Goal: Information Seeking & Learning: Learn about a topic

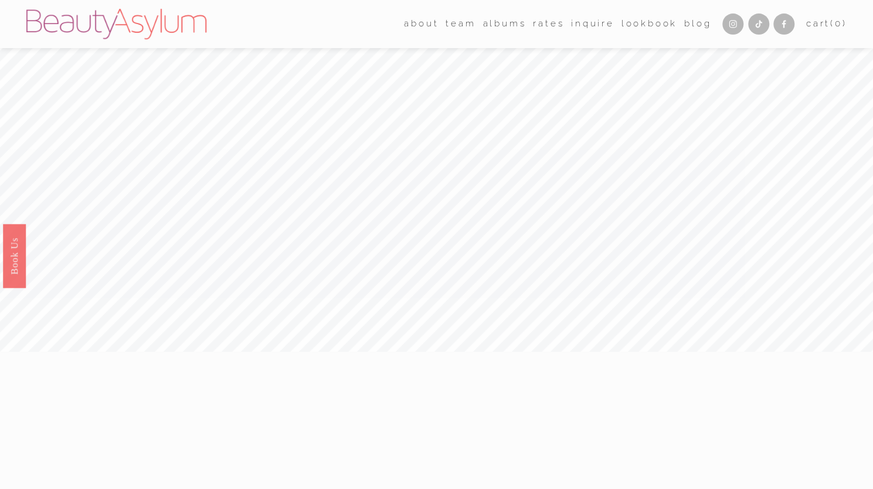
click at [695, 25] on link "Blog" at bounding box center [697, 24] width 27 height 18
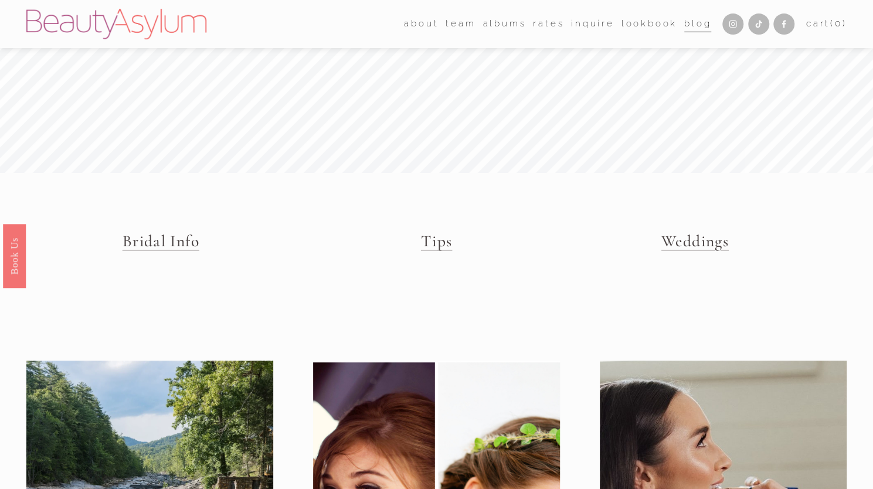
click at [437, 243] on link "Tips" at bounding box center [437, 241] width 32 height 19
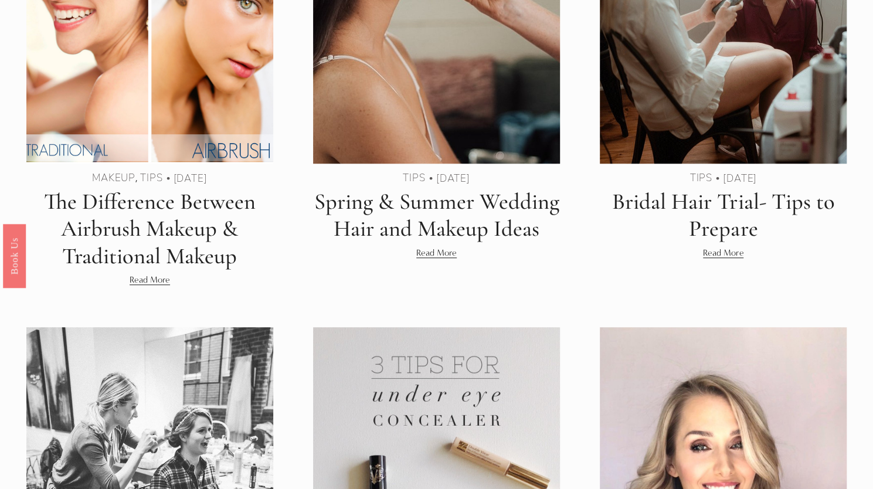
scroll to position [528, 0]
click at [708, 249] on link "Read More" at bounding box center [723, 252] width 40 height 14
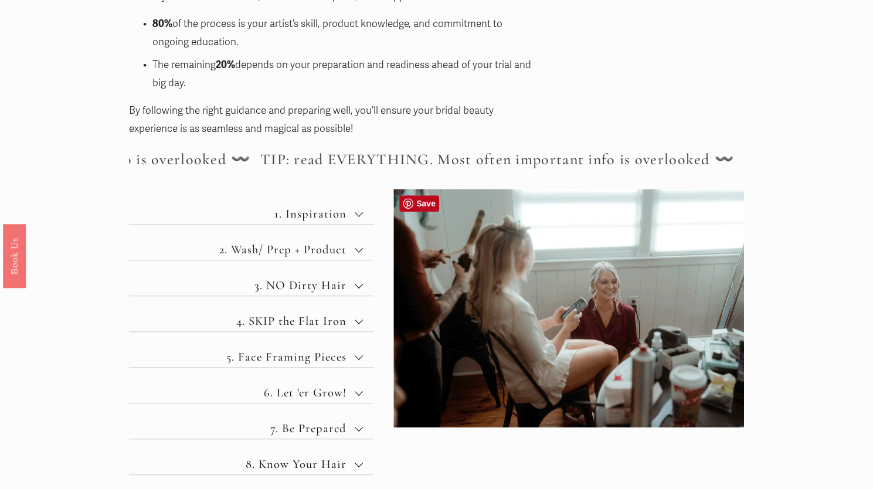
scroll to position [467, 0]
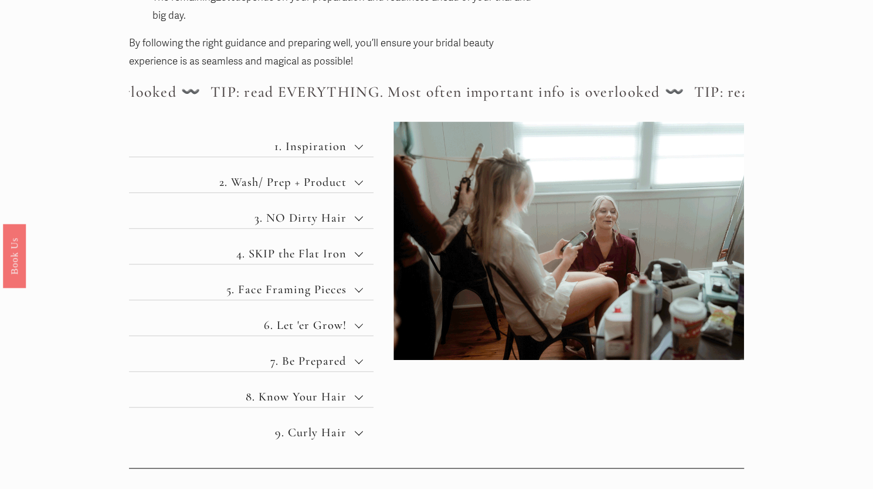
click at [355, 186] on div at bounding box center [359, 182] width 8 height 8
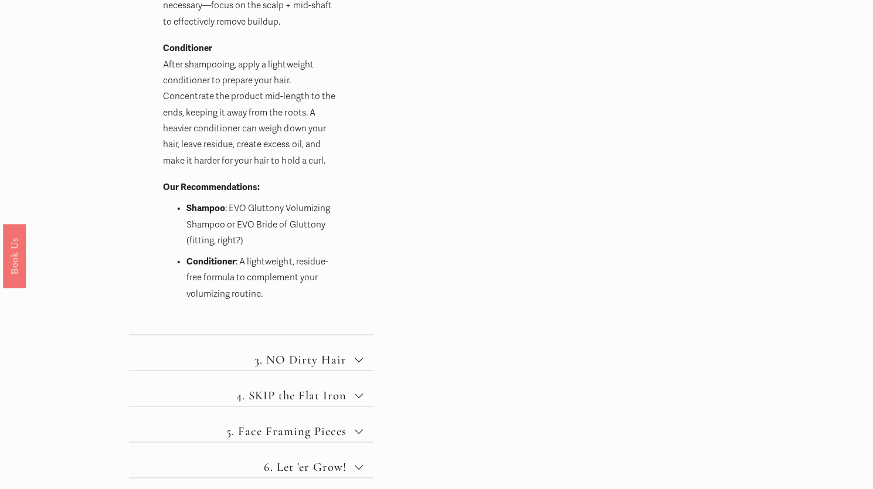
scroll to position [836, 0]
